Goal: Check status: Check status

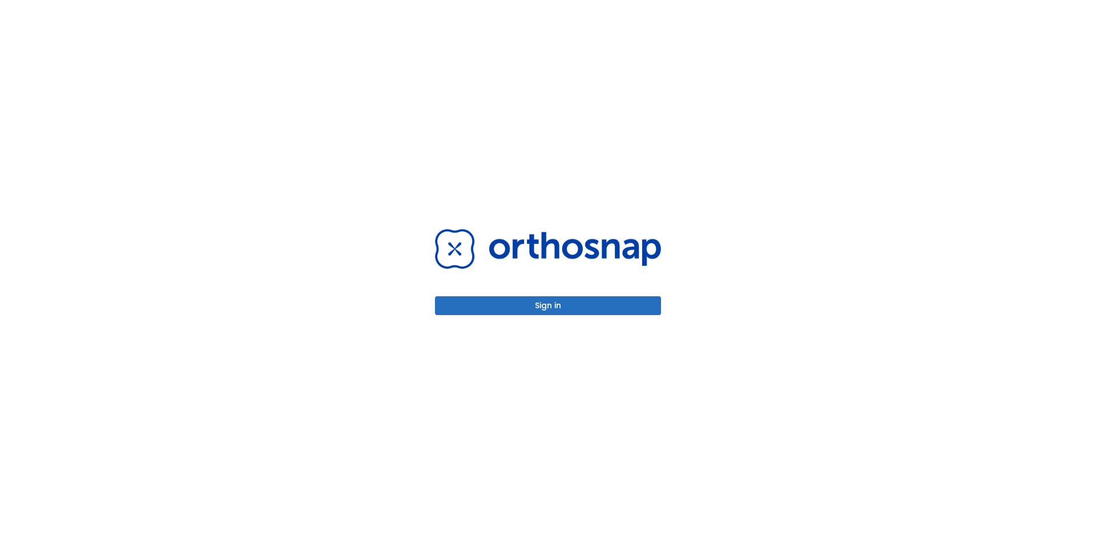
click at [554, 304] on button "Sign in" at bounding box center [548, 305] width 226 height 19
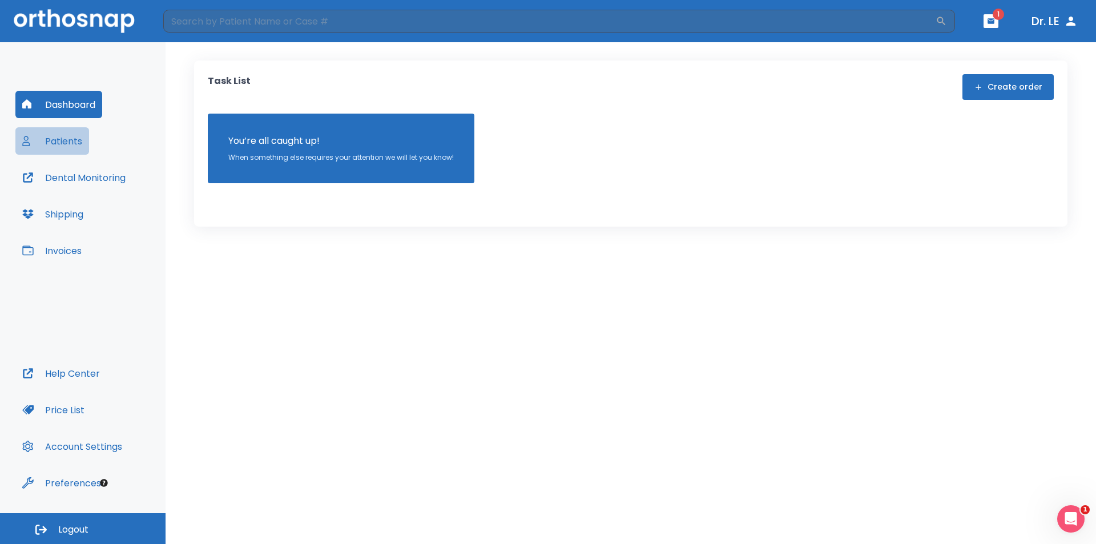
click at [66, 139] on button "Patients" at bounding box center [52, 140] width 74 height 27
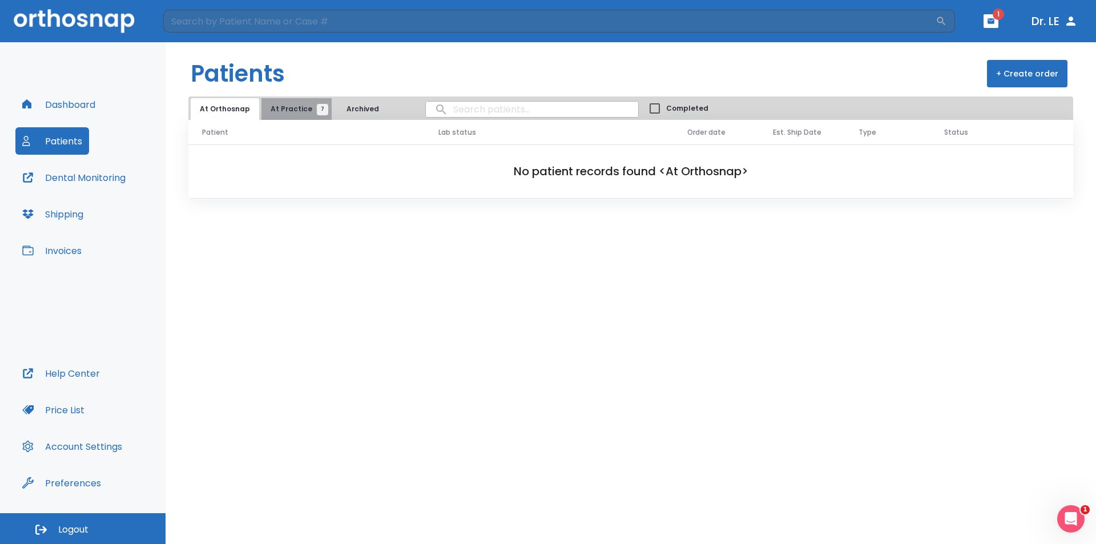
click at [293, 107] on span "At Practice 7" at bounding box center [297, 109] width 52 height 10
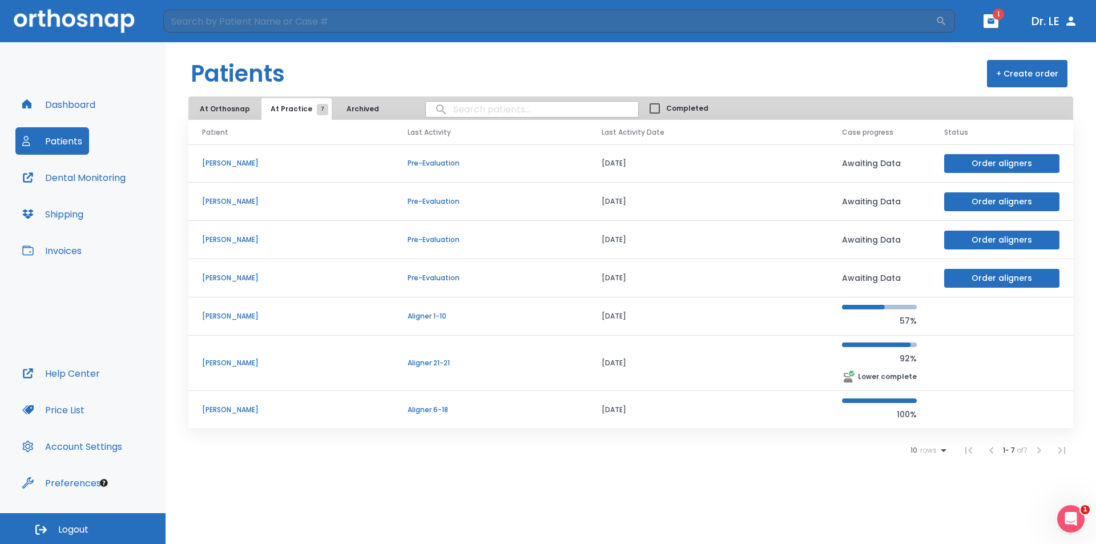
click at [243, 363] on p "[PERSON_NAME]" at bounding box center [291, 363] width 178 height 10
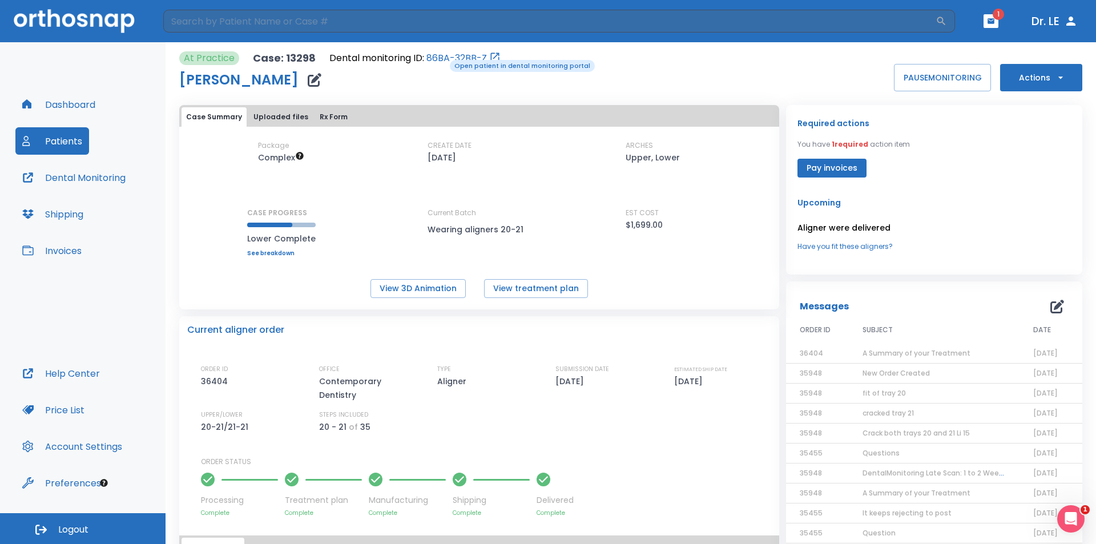
click at [442, 59] on link "86BA-32BB-Z" at bounding box center [456, 58] width 61 height 14
